Goal: Find specific page/section: Find specific page/section

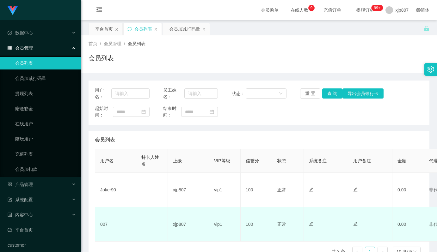
click at [126, 240] on td "007" at bounding box center [115, 224] width 41 height 34
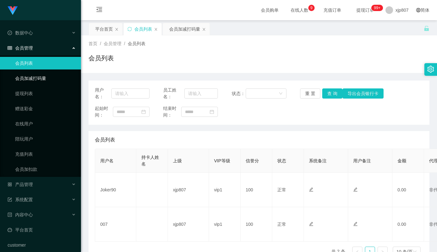
drag, startPoint x: 34, startPoint y: 78, endPoint x: 34, endPoint y: 71, distance: 7.3
click at [34, 78] on link "会员加减打码量" at bounding box center [45, 78] width 61 height 13
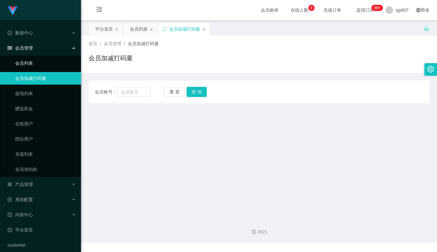
click at [34, 65] on link "会员列表" at bounding box center [45, 63] width 61 height 13
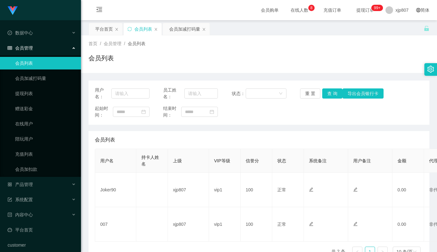
drag, startPoint x: 34, startPoint y: 65, endPoint x: 265, endPoint y: 71, distance: 231.2
click at [265, 71] on div "首页 / 会员管理 / 会员列表 / 会员列表" at bounding box center [259, 54] width 356 height 38
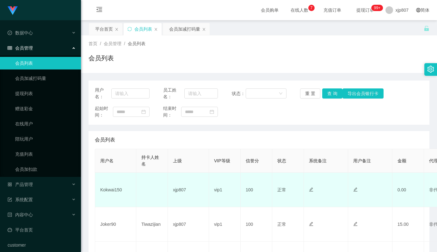
click at [111, 190] on td "Kokwai150" at bounding box center [115, 190] width 41 height 34
copy td "Kokwai150"
click at [115, 189] on td "Kokwai150" at bounding box center [115, 190] width 41 height 34
click at [114, 190] on td "Kokwai150" at bounding box center [115, 190] width 41 height 34
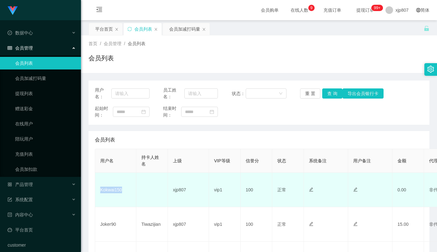
click at [114, 190] on td "Kokwai150" at bounding box center [115, 190] width 41 height 34
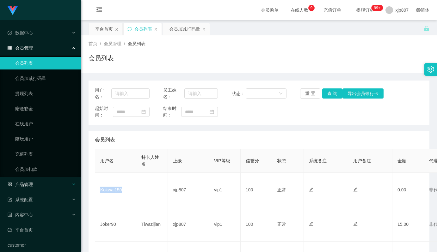
copy td "Kokwai150"
drag, startPoint x: 84, startPoint y: 240, endPoint x: 87, endPoint y: 231, distance: 8.9
click at [84, 240] on main "关闭左侧 关闭右侧 关闭其它 刷新页面 平台首页 会员列表 会员加减打码量 首页 / 会员管理 / 会员列表 / 会员列表 用户名： 员工姓名： 状态： 重 …" at bounding box center [259, 158] width 356 height 276
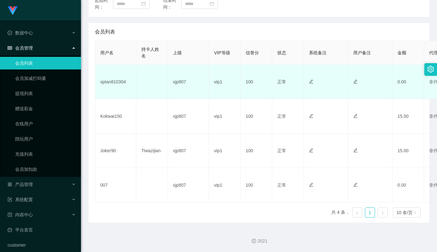
click at [116, 82] on td "sptan810304" at bounding box center [115, 82] width 41 height 34
copy td "sptan810304"
click at [150, 93] on td at bounding box center [152, 82] width 32 height 34
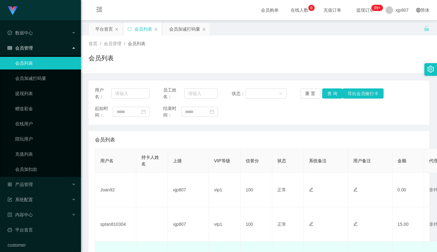
scroll to position [126, 0]
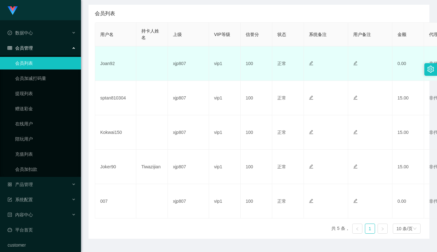
click at [108, 64] on td "Joan92" at bounding box center [115, 63] width 41 height 34
click at [107, 64] on td "Joan92" at bounding box center [115, 63] width 41 height 34
copy td "Joan92"
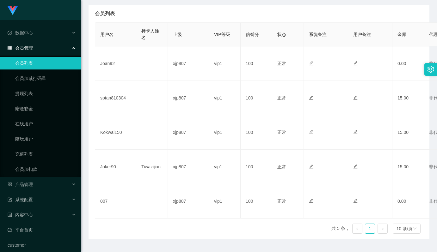
click at [172, 13] on div "会员列表" at bounding box center [259, 14] width 328 height 18
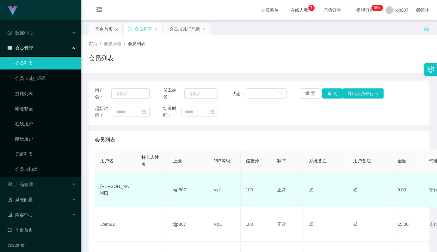
click at [108, 189] on td "[PERSON_NAME]" at bounding box center [115, 190] width 41 height 34
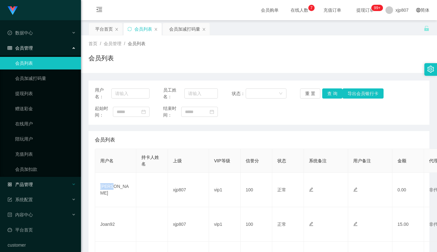
copy td "[PERSON_NAME]"
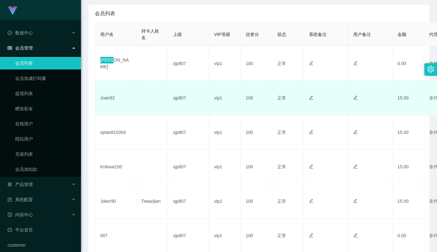
scroll to position [63, 0]
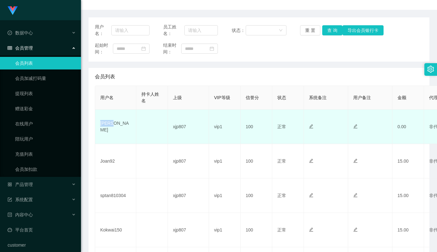
click at [164, 127] on td at bounding box center [152, 127] width 32 height 34
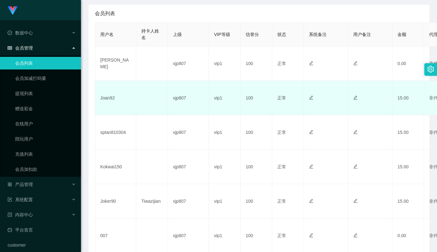
scroll to position [63, 0]
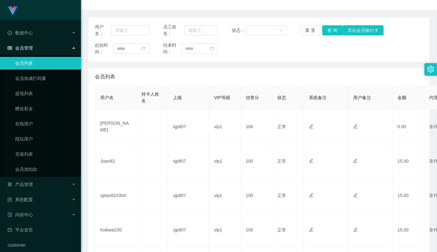
click at [429, 31] on main "关闭左侧 关闭右侧 关闭其它 刷新页面 平台首页 会员列表 会员加减打码量 首页 / 会员管理 / 会员列表 / 会员列表 用户名： 员工姓名： 状态： 重 …" at bounding box center [259, 147] width 356 height 380
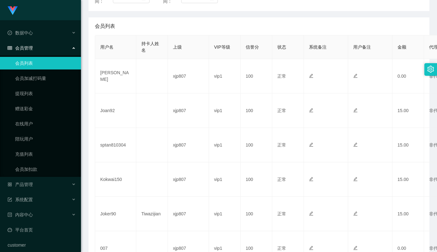
scroll to position [0, 0]
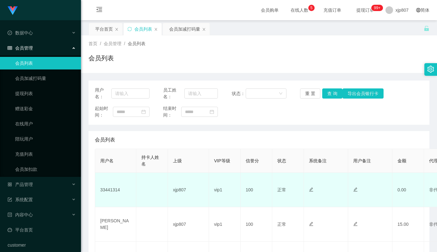
click at [117, 190] on td "33441314" at bounding box center [115, 190] width 41 height 34
copy td "33441314"
click at [117, 190] on td "33441314" at bounding box center [115, 190] width 41 height 34
click at [115, 190] on td "33441314" at bounding box center [115, 190] width 41 height 34
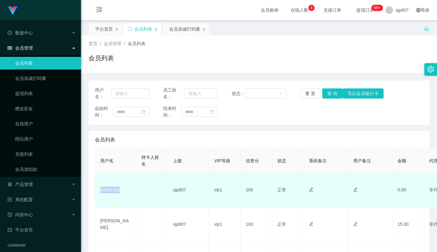
click at [115, 190] on td "33441314" at bounding box center [115, 190] width 41 height 34
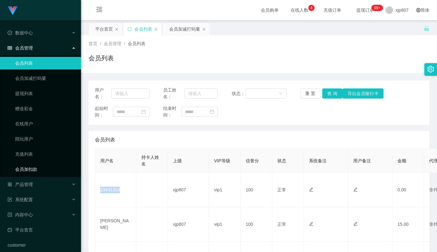
copy td "33441314"
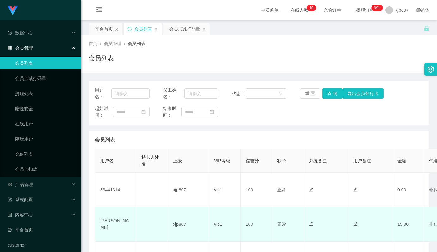
click at [168, 237] on td at bounding box center [152, 224] width 32 height 34
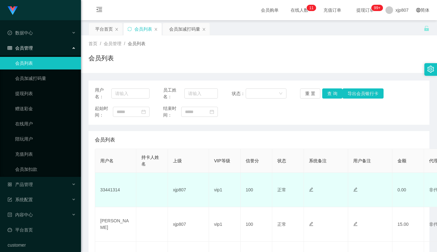
click at [107, 189] on td "33441314" at bounding box center [115, 190] width 41 height 34
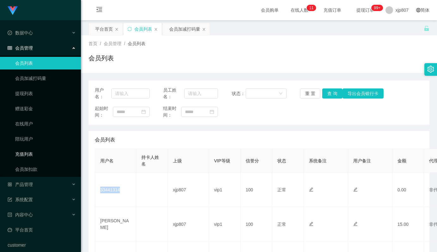
copy td "33441314"
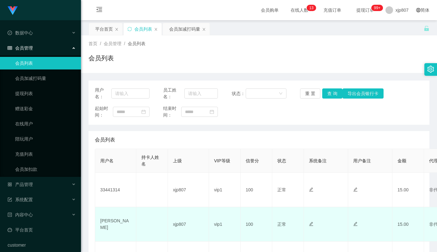
drag, startPoint x: 157, startPoint y: 242, endPoint x: 156, endPoint y: 233, distance: 8.5
click at [157, 242] on td at bounding box center [152, 224] width 32 height 34
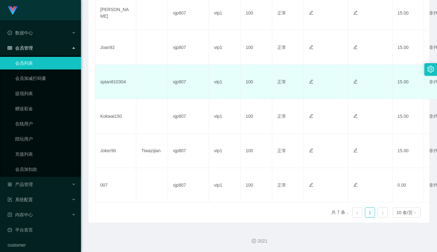
scroll to position [85, 0]
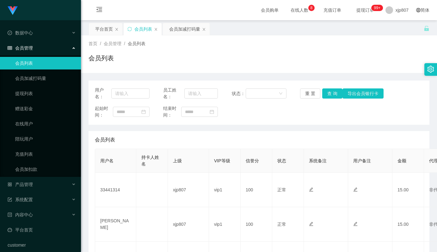
scroll to position [158, 0]
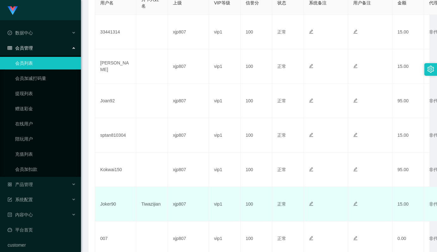
drag, startPoint x: 346, startPoint y: 225, endPoint x: 341, endPoint y: 217, distance: 9.9
click at [345, 225] on td at bounding box center [326, 239] width 44 height 34
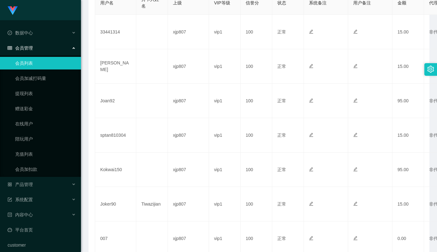
scroll to position [0, 0]
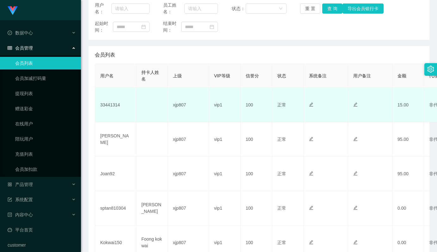
scroll to position [180, 0]
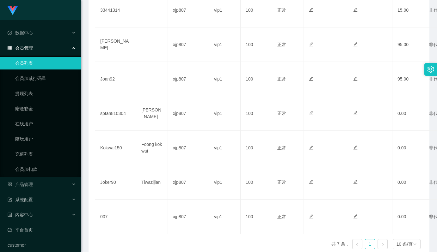
click at [144, 238] on div "用户名 持卡人姓名 上级 VIP等级 信誉分 状态 系统备注 用户备注 金额 代理 ip 操作 33441314 xjp807 vip1 100 正常 禁止登…" at bounding box center [259, 112] width 328 height 286
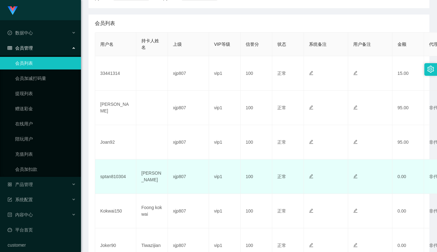
scroll to position [85, 0]
